Goal: Contribute content

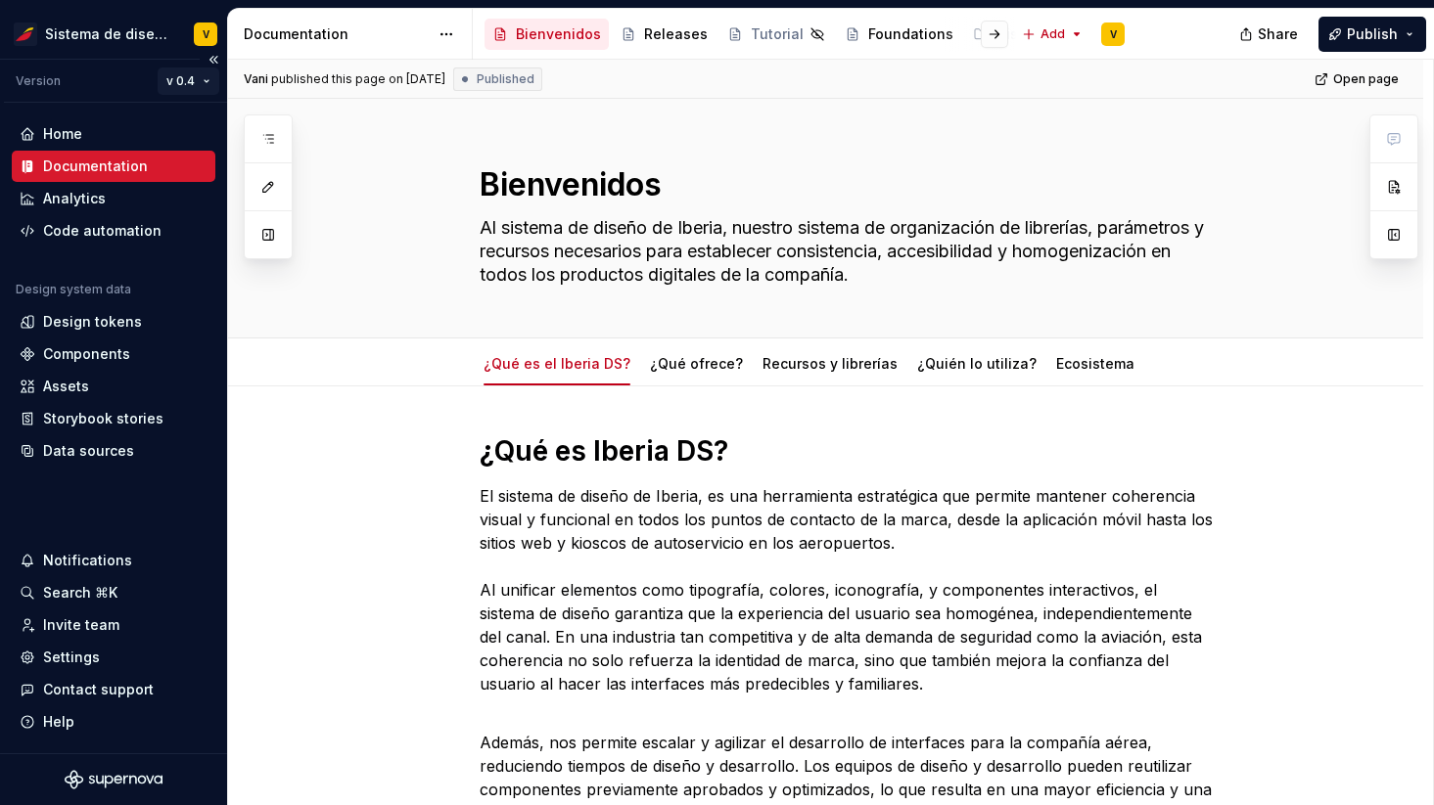
click at [180, 76] on html "Sistema de diseño Iberia V Version v 0.4 Home Documentation Analytics Code auto…" at bounding box center [717, 402] width 1434 height 805
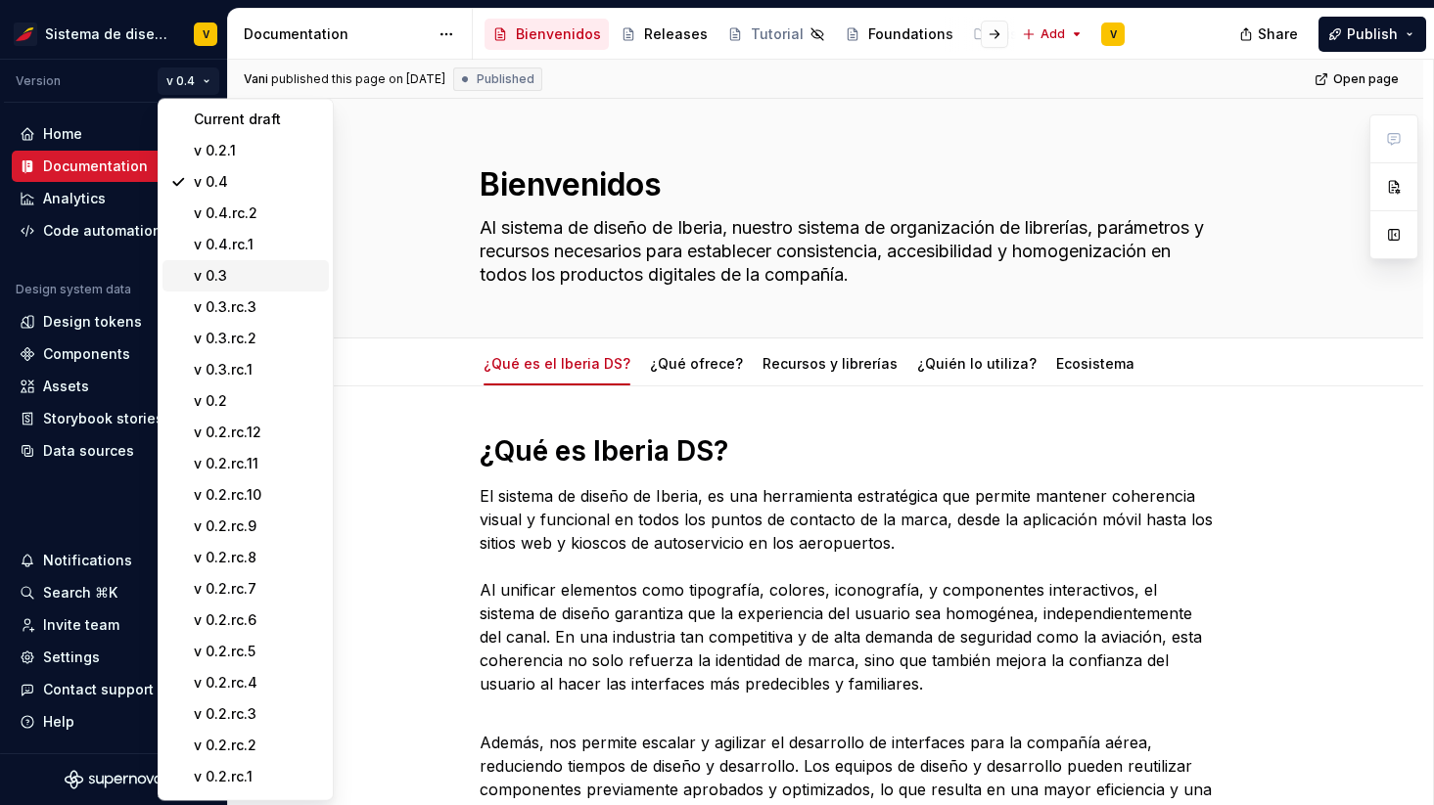
click at [252, 271] on div "v 0.3" at bounding box center [257, 276] width 127 height 20
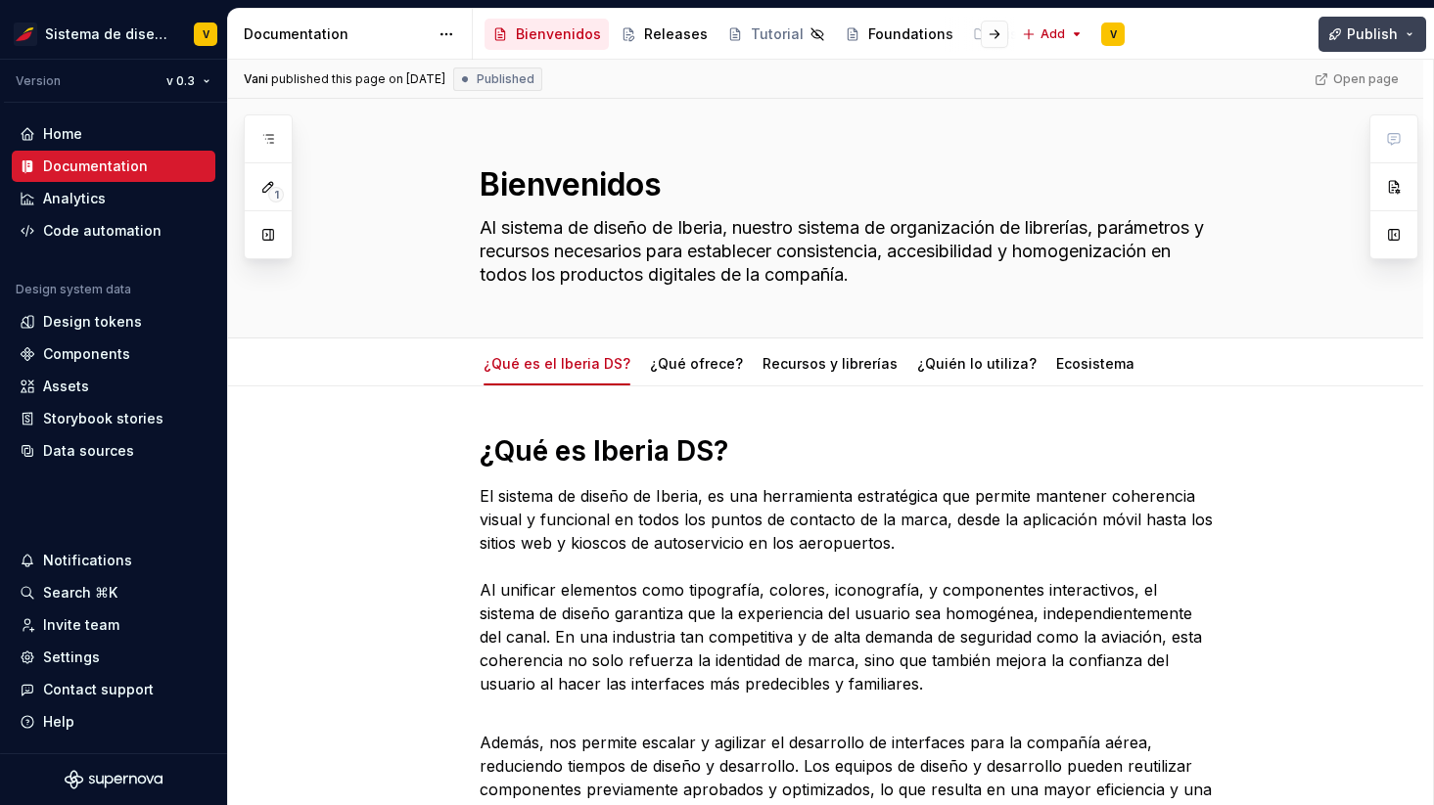
click at [1355, 30] on span "Publish" at bounding box center [1372, 34] width 51 height 20
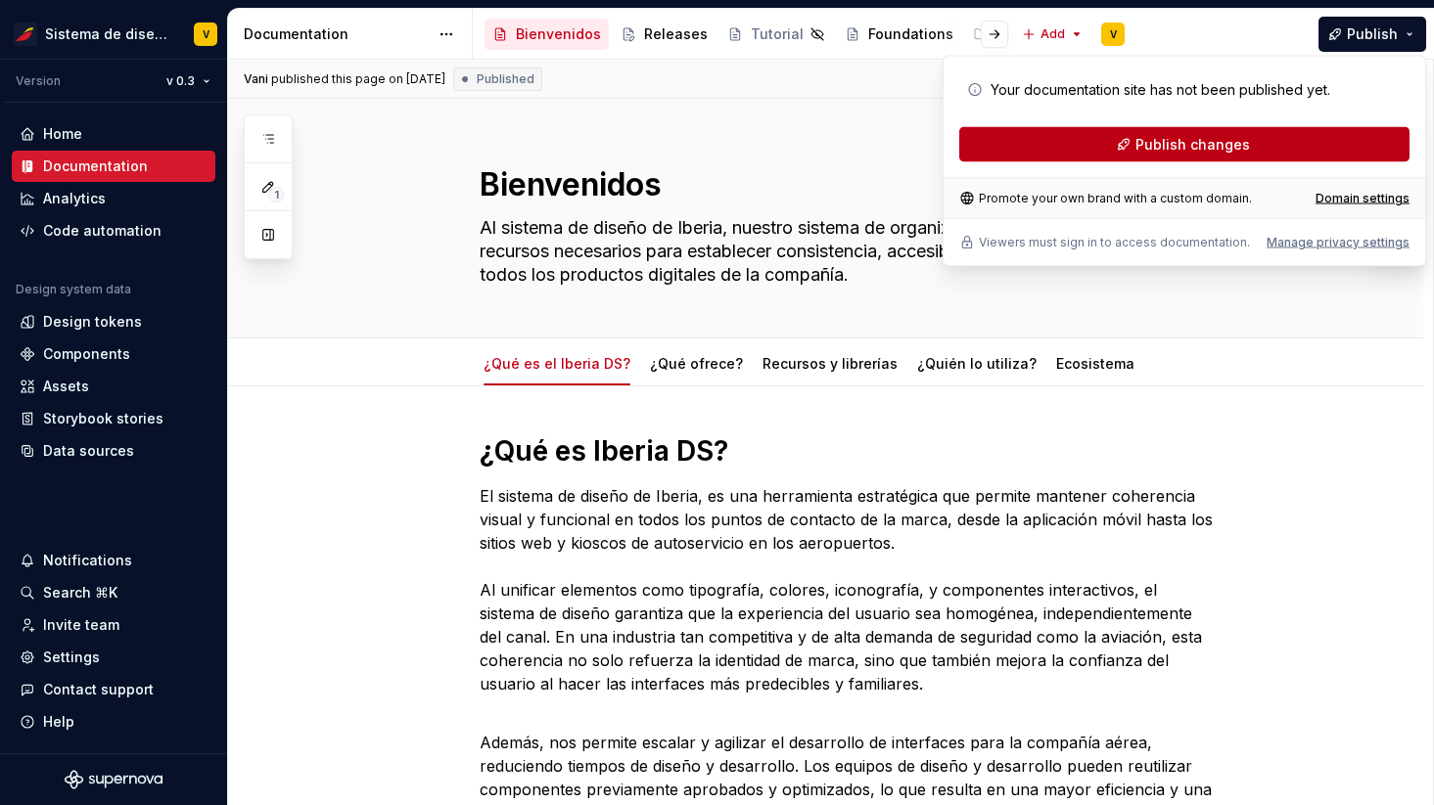
click at [1175, 147] on span "Publish changes" at bounding box center [1192, 145] width 115 height 20
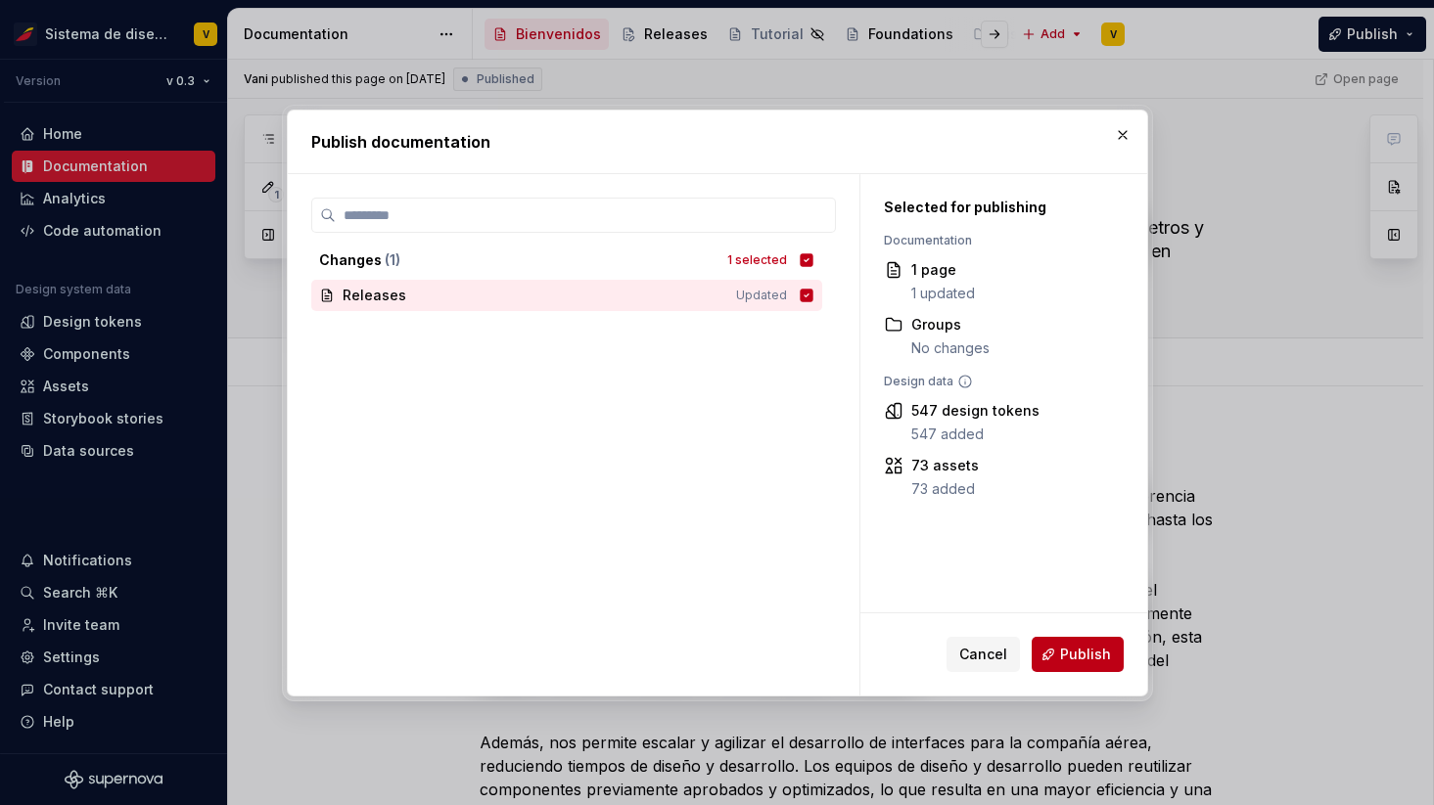
click at [1066, 645] on span "Publish" at bounding box center [1085, 655] width 51 height 20
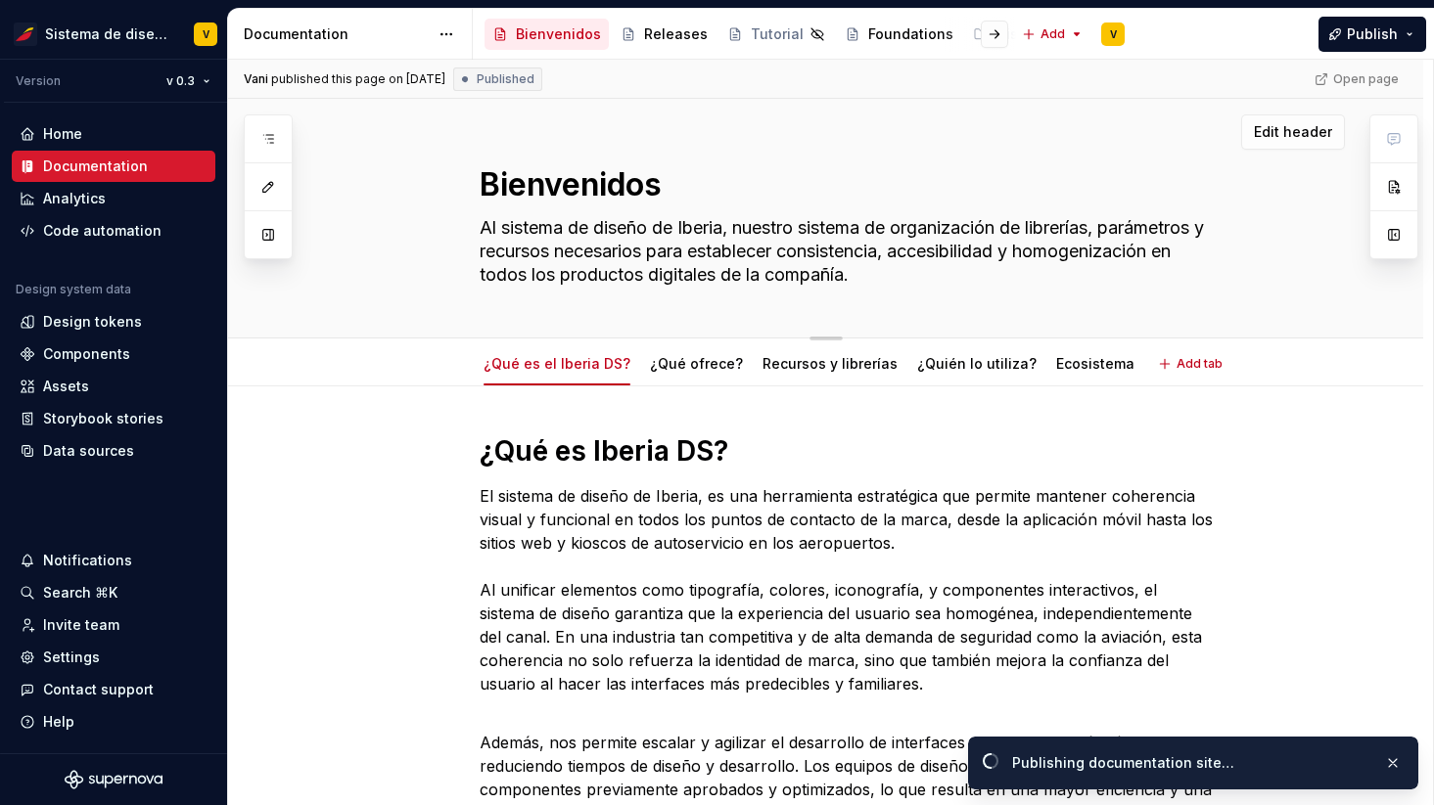
drag, startPoint x: 487, startPoint y: 185, endPoint x: 712, endPoint y: 189, distance: 225.1
click at [713, 190] on textarea "Bienvenidos" at bounding box center [846, 184] width 740 height 47
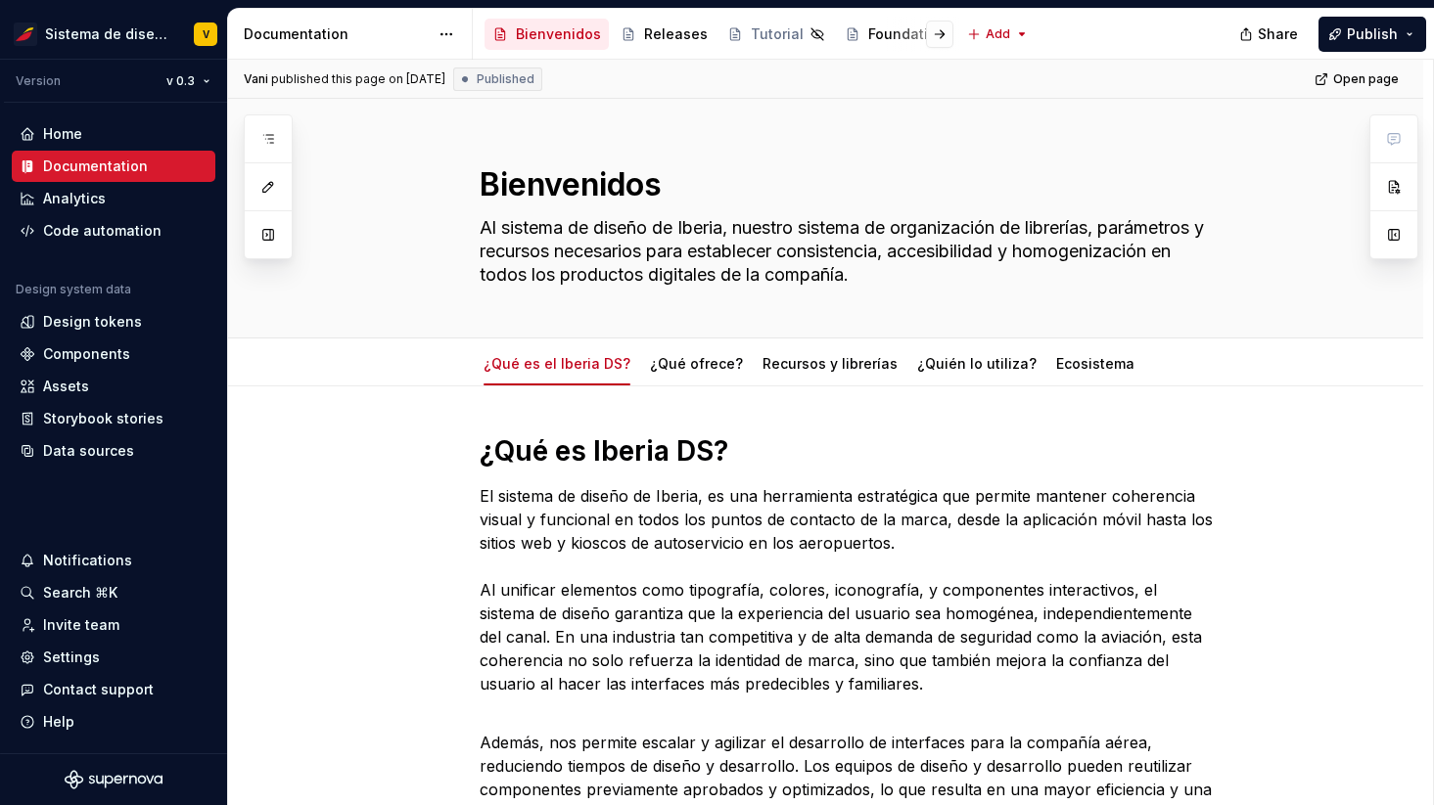
type textarea "*"
